Goal: Use online tool/utility: Utilize a website feature to perform a specific function

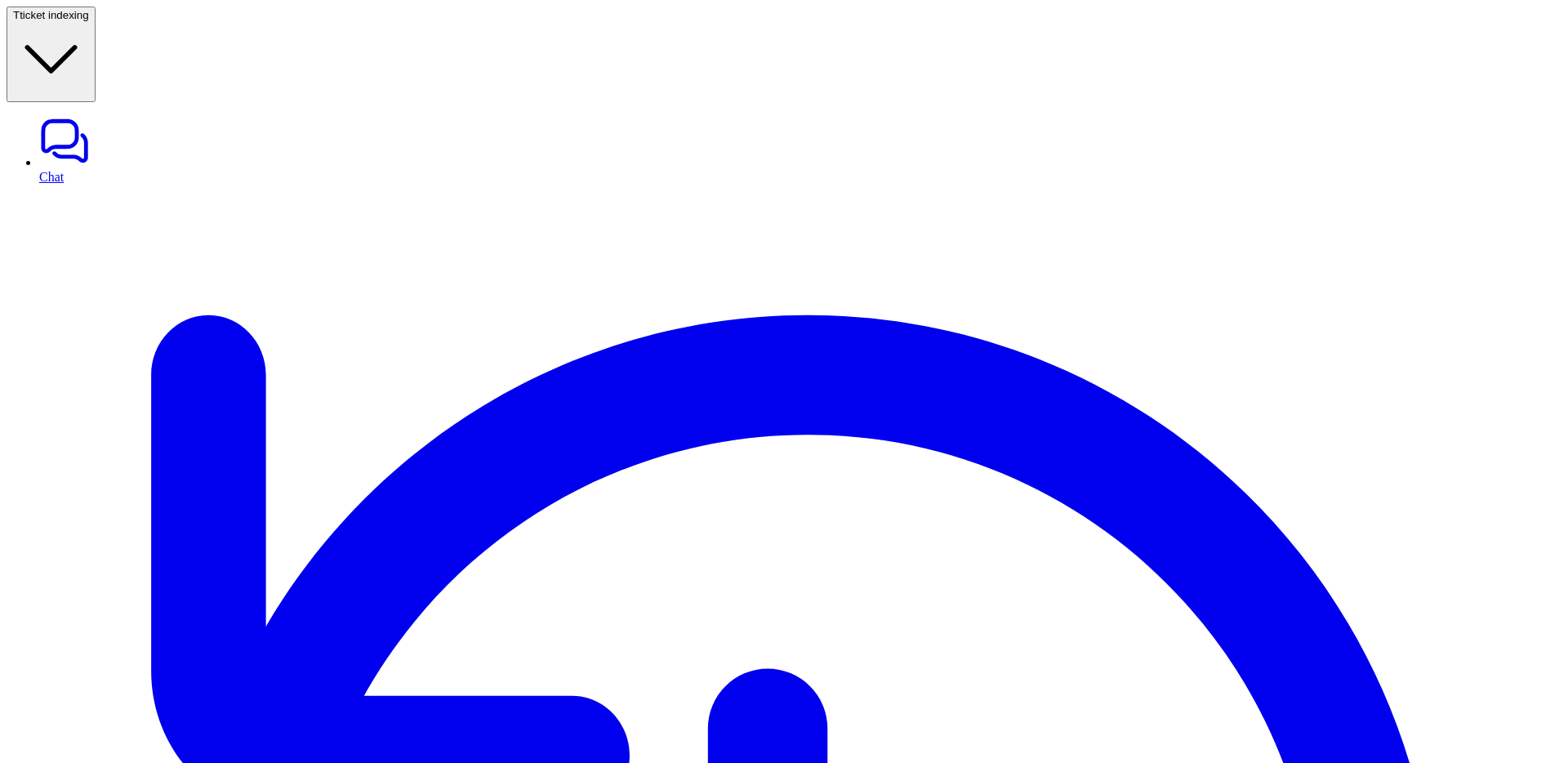
drag, startPoint x: 1162, startPoint y: 197, endPoint x: 1263, endPoint y: 241, distance: 110.2
drag, startPoint x: 1265, startPoint y: 201, endPoint x: 1281, endPoint y: 273, distance: 73.8
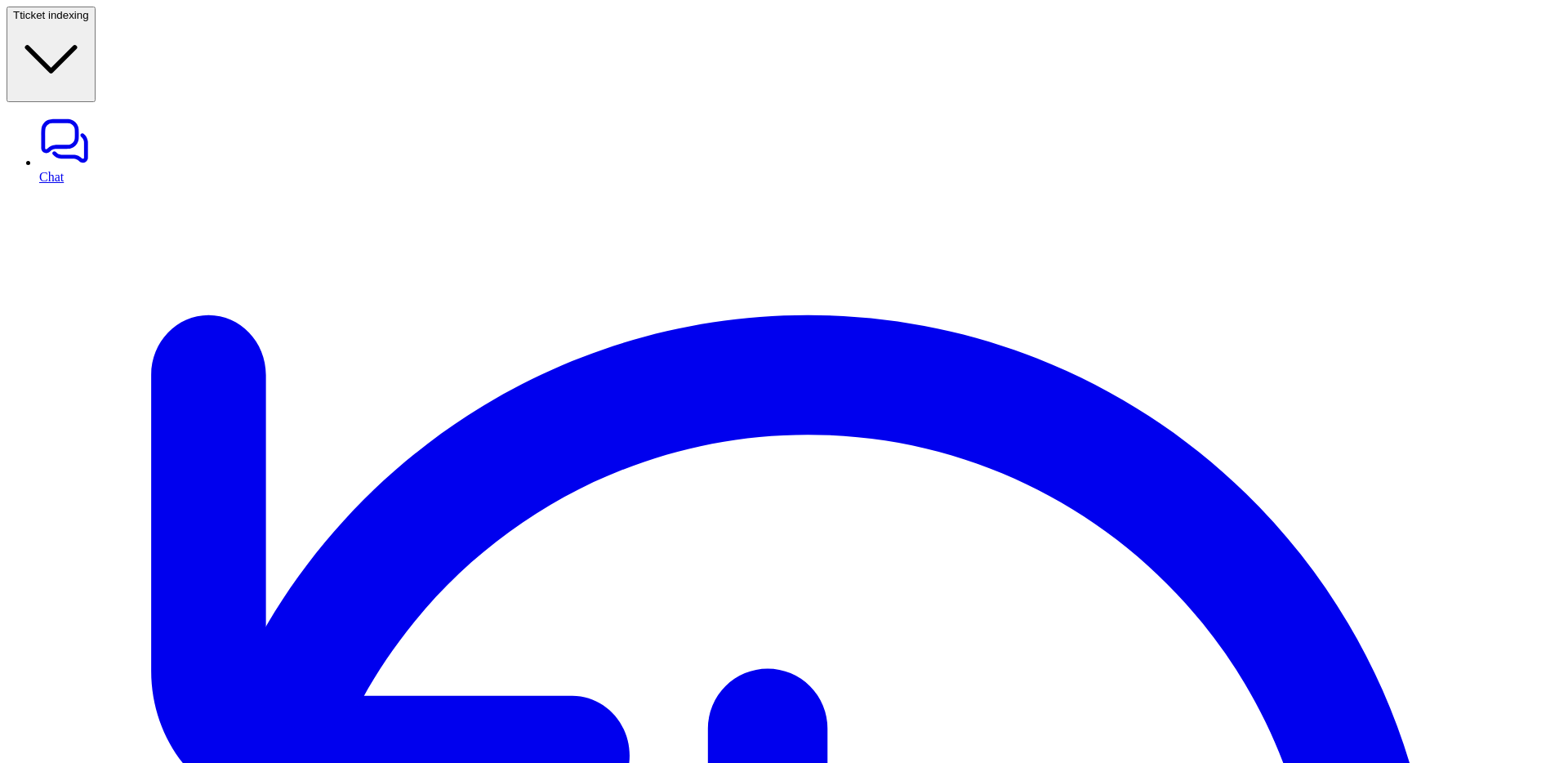
drag, startPoint x: 1320, startPoint y: 241, endPoint x: 1166, endPoint y: 200, distance: 159.4
